Goal: Navigation & Orientation: Find specific page/section

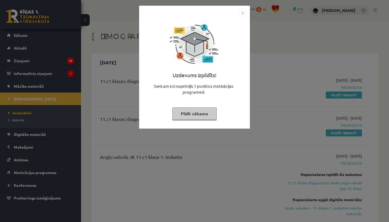
click at [195, 92] on div "Sveicam esi nopelnījis 1 punktus motivācijas programmā" at bounding box center [194, 91] width 104 height 16
click at [199, 109] on button "Pildīt nākamo" at bounding box center [194, 113] width 44 height 12
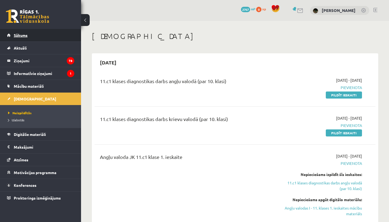
click at [63, 34] on link "Sākums" at bounding box center [40, 35] width 67 height 12
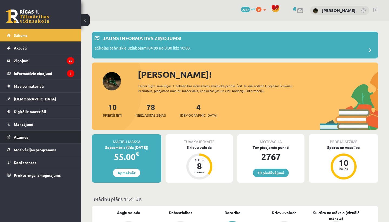
click at [44, 136] on link "Atzīmes" at bounding box center [40, 137] width 67 height 12
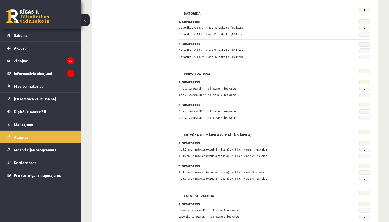
scroll to position [139, 0]
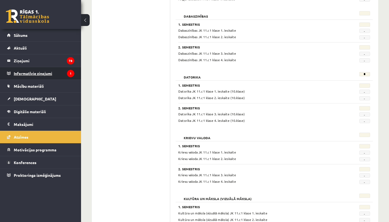
click at [61, 75] on legend "Informatīvie ziņojumi 1" at bounding box center [44, 73] width 61 height 12
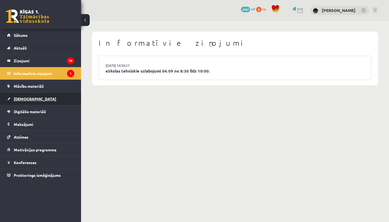
click at [58, 95] on link "[DEMOGRAPHIC_DATA]" at bounding box center [40, 98] width 67 height 12
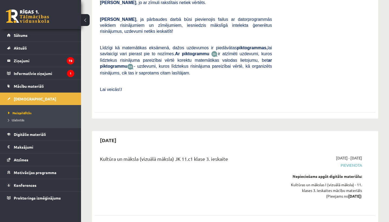
scroll to position [2430, 0]
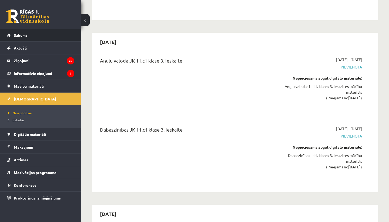
click at [27, 39] on link "Sākums" at bounding box center [40, 35] width 67 height 12
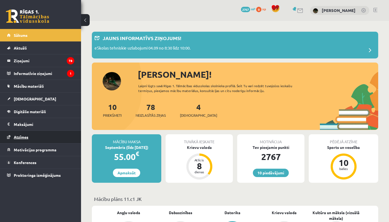
click at [34, 141] on link "Atzīmes" at bounding box center [40, 137] width 67 height 12
